Goal: Task Accomplishment & Management: Use online tool/utility

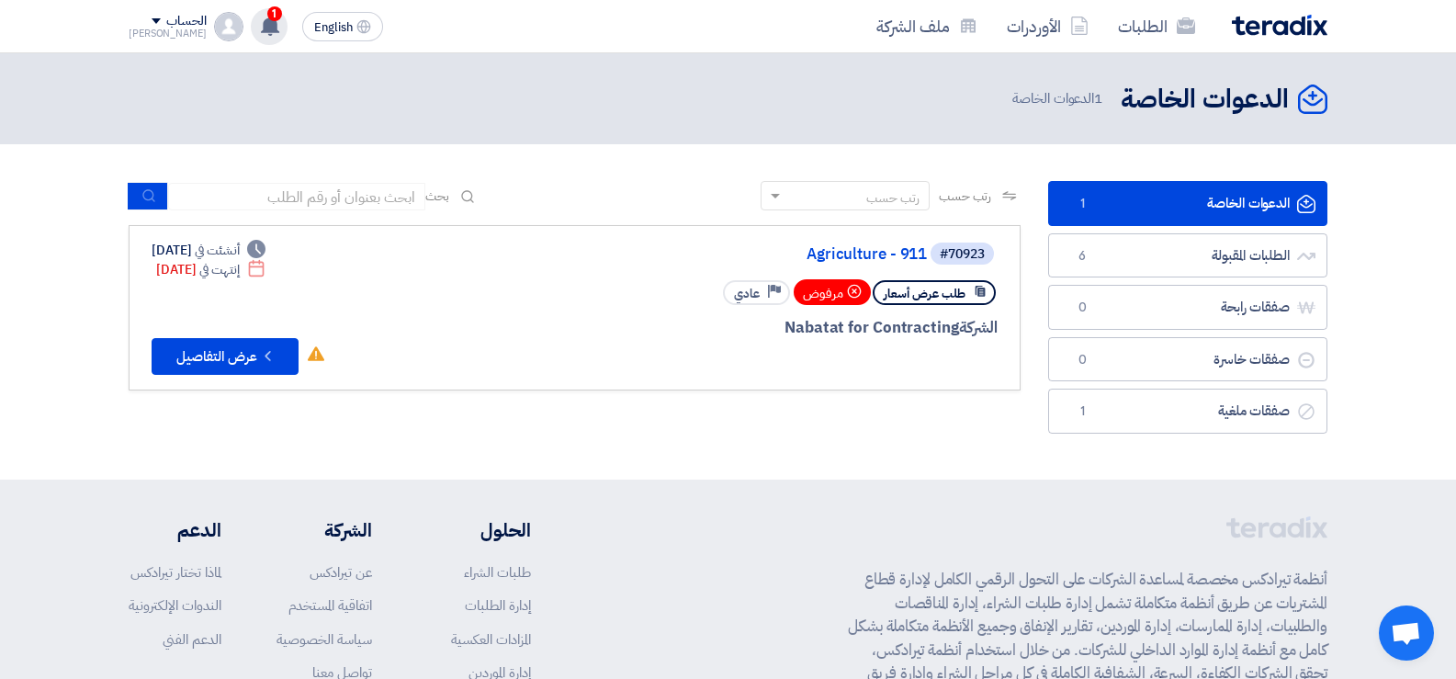
click at [261, 32] on use at bounding box center [270, 26] width 18 height 20
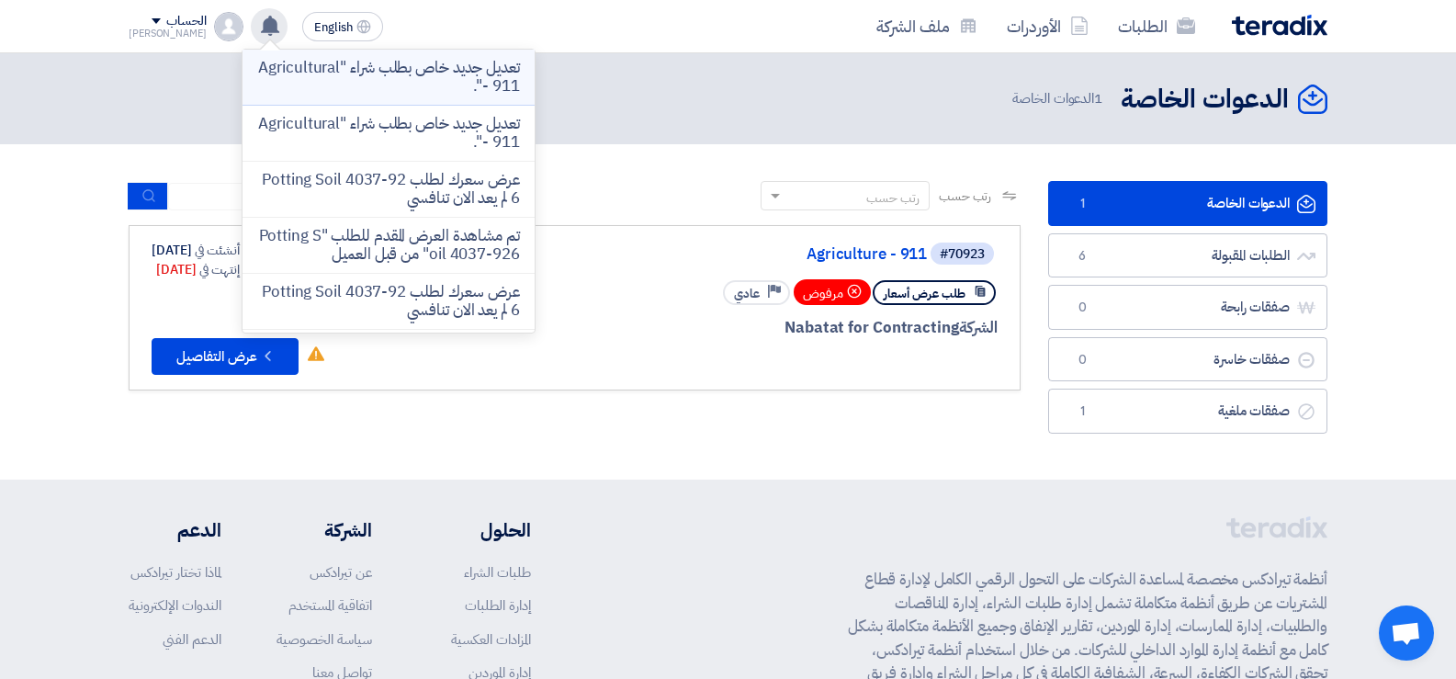
click at [293, 93] on p "تعديل جديد خاص بطلب شراء "Agricultural - 911"." at bounding box center [388, 77] width 263 height 37
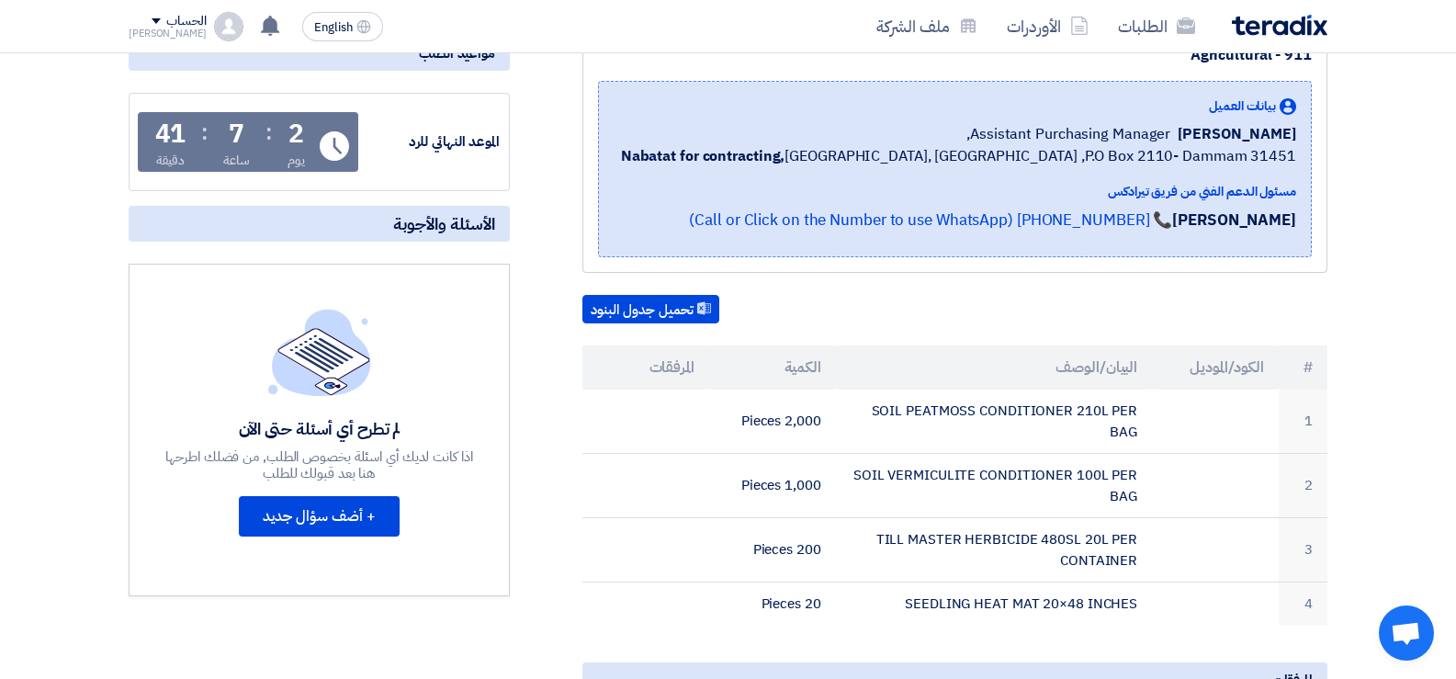
scroll to position [459, 0]
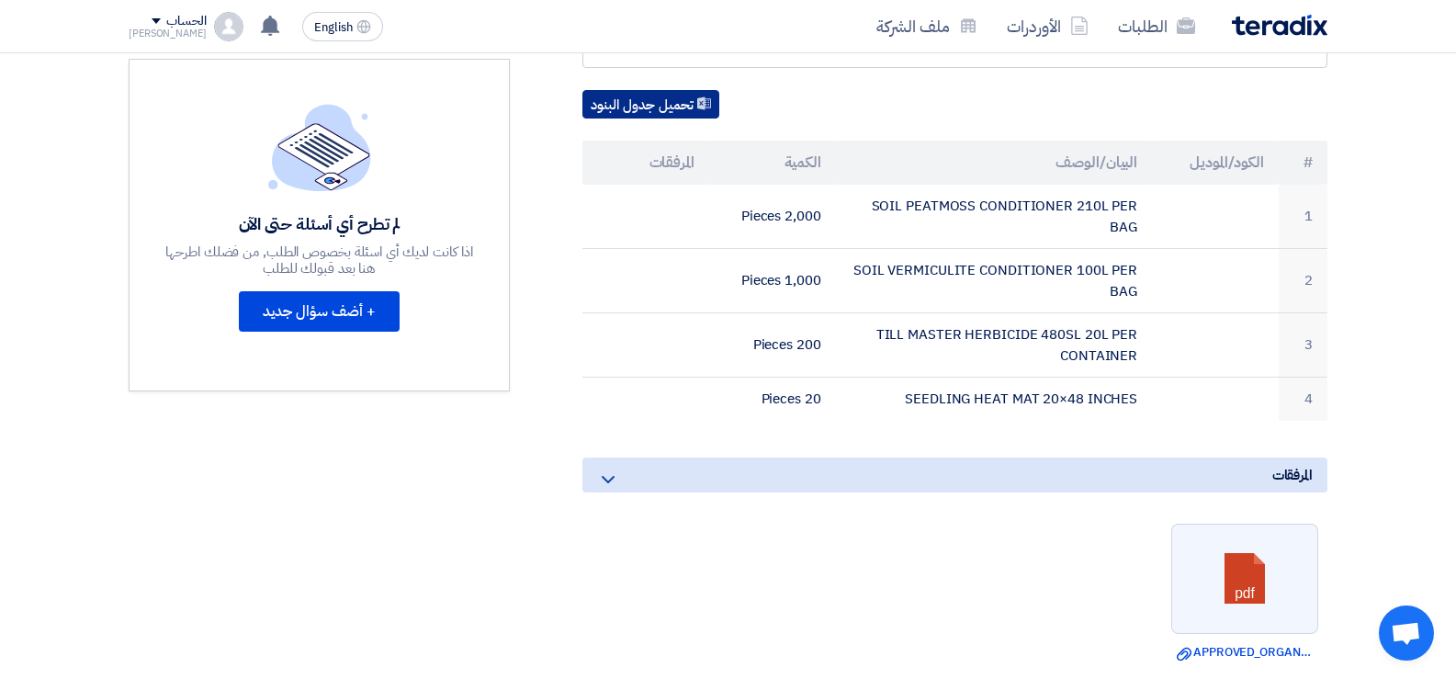
click at [669, 118] on button "تحميل جدول البنود" at bounding box center [650, 104] width 137 height 29
